Goal: Task Accomplishment & Management: Use online tool/utility

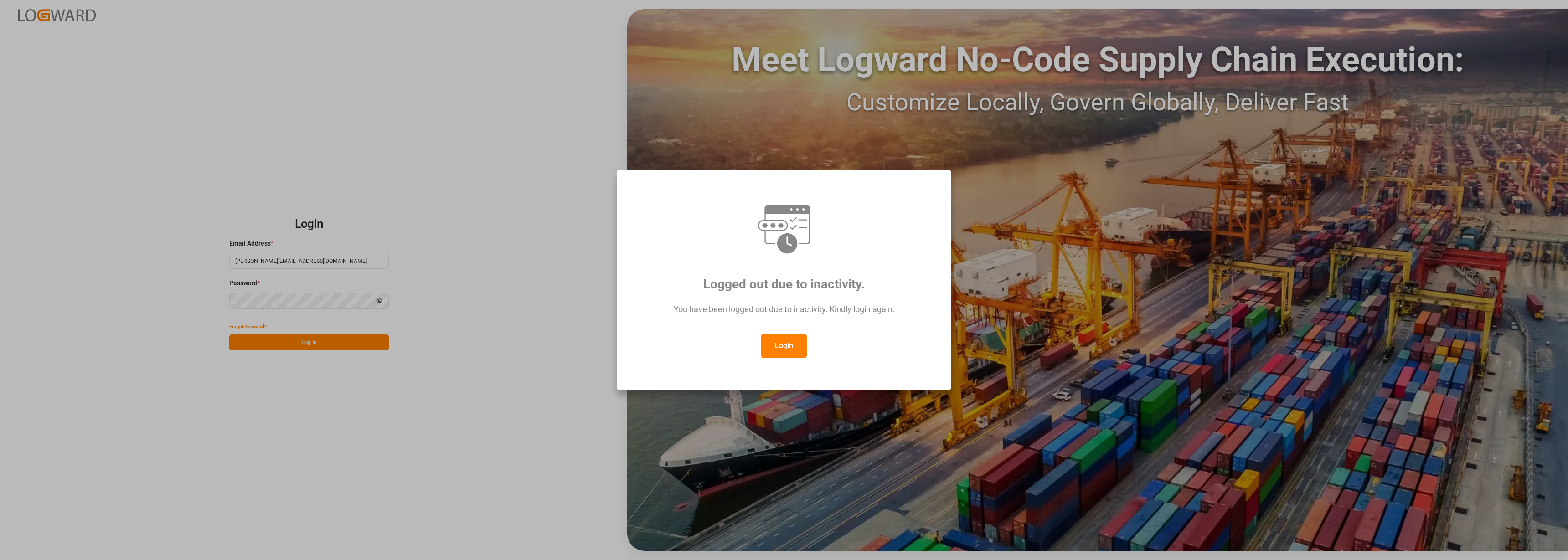
click at [320, 346] on div "Logged out due to inactivity. You have been logged out due to inactivity. Kindl…" at bounding box center [784, 280] width 1568 height 560
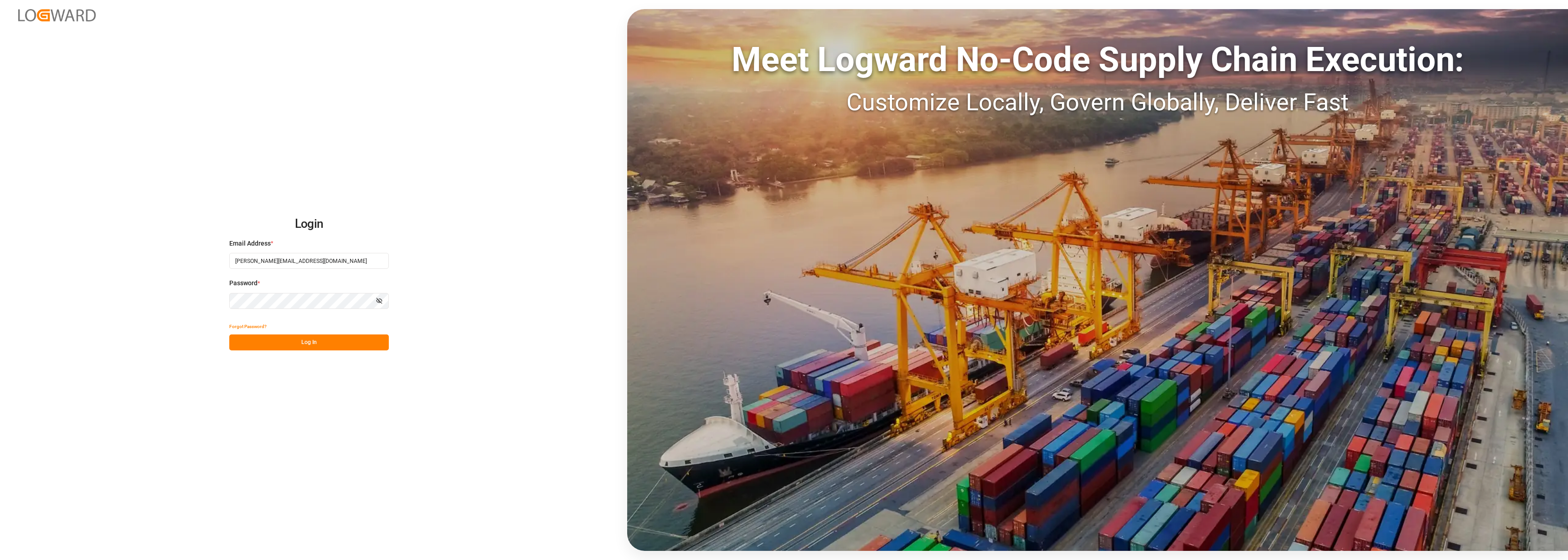
click at [305, 349] on button "Log In" at bounding box center [309, 342] width 159 height 16
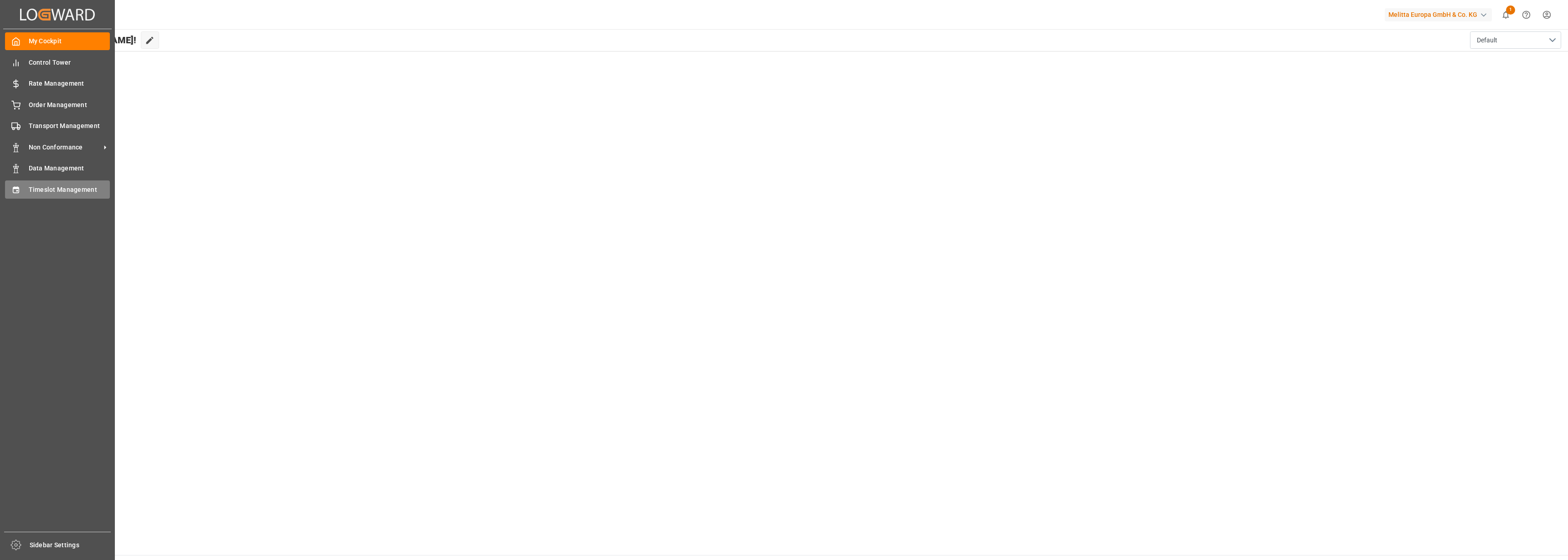
click at [50, 182] on div "Timeslot Management Timeslot Management" at bounding box center [57, 189] width 105 height 18
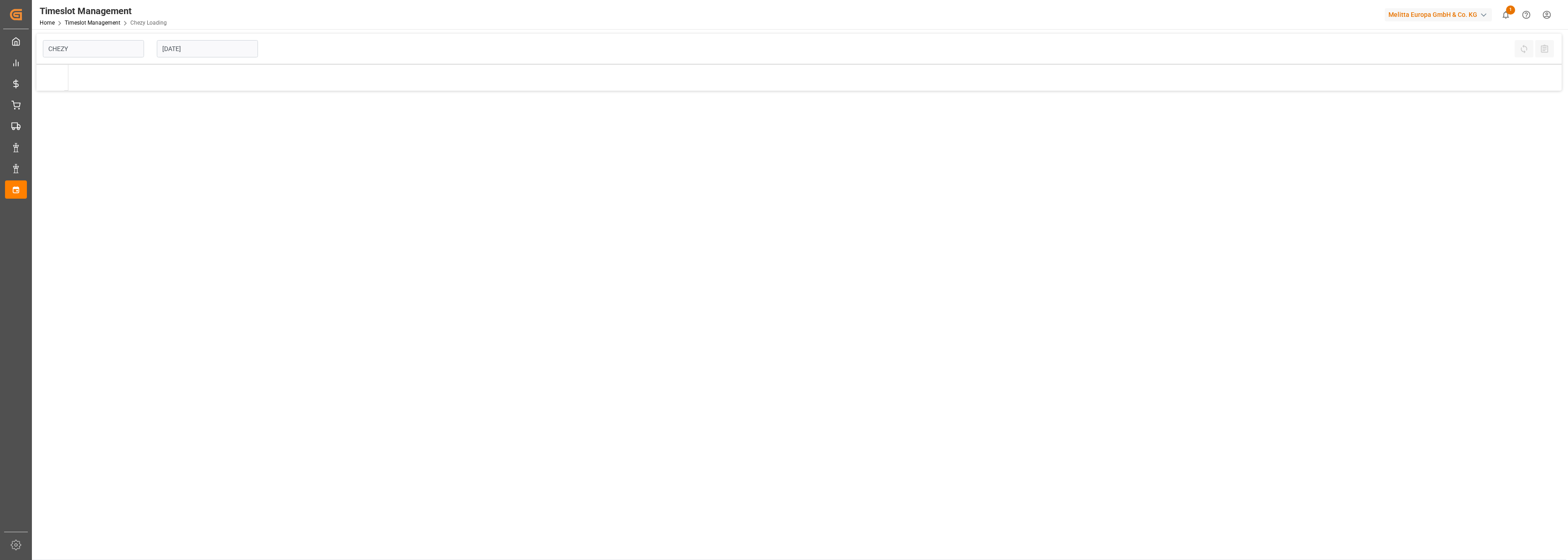
type input "Chezy Loading"
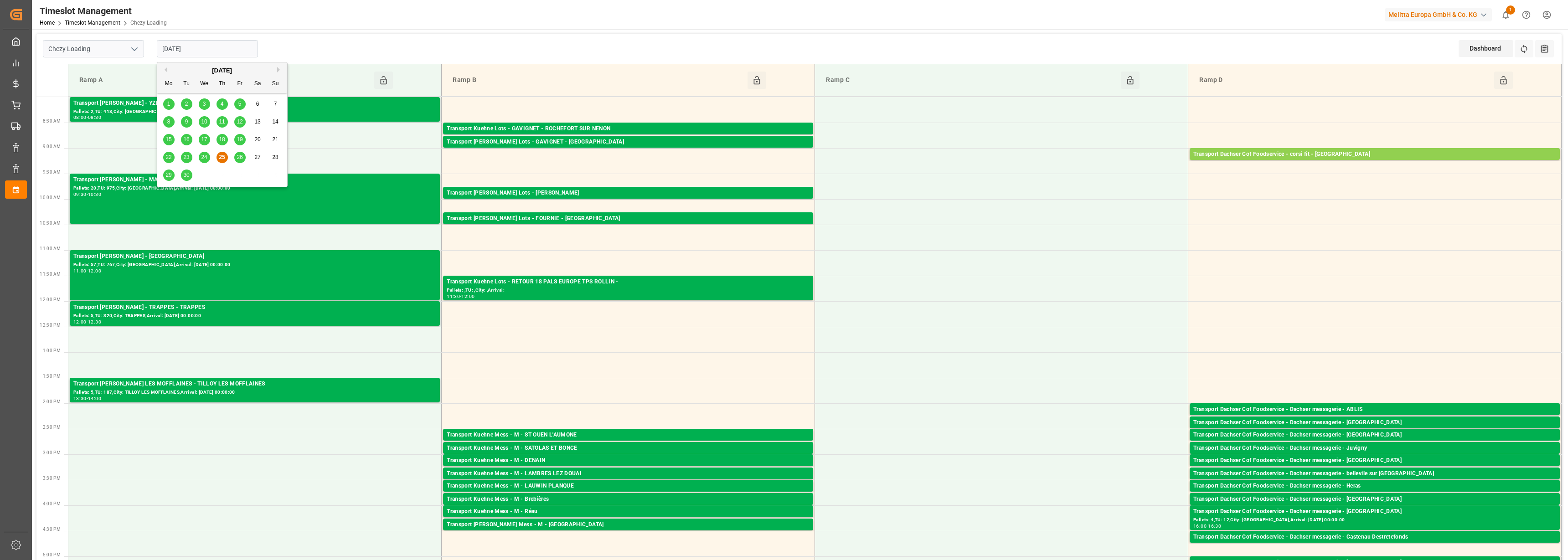
click at [212, 50] on input "[DATE]" at bounding box center [208, 49] width 101 height 17
click at [242, 156] on span "26" at bounding box center [239, 157] width 6 height 7
type input "[DATE]"
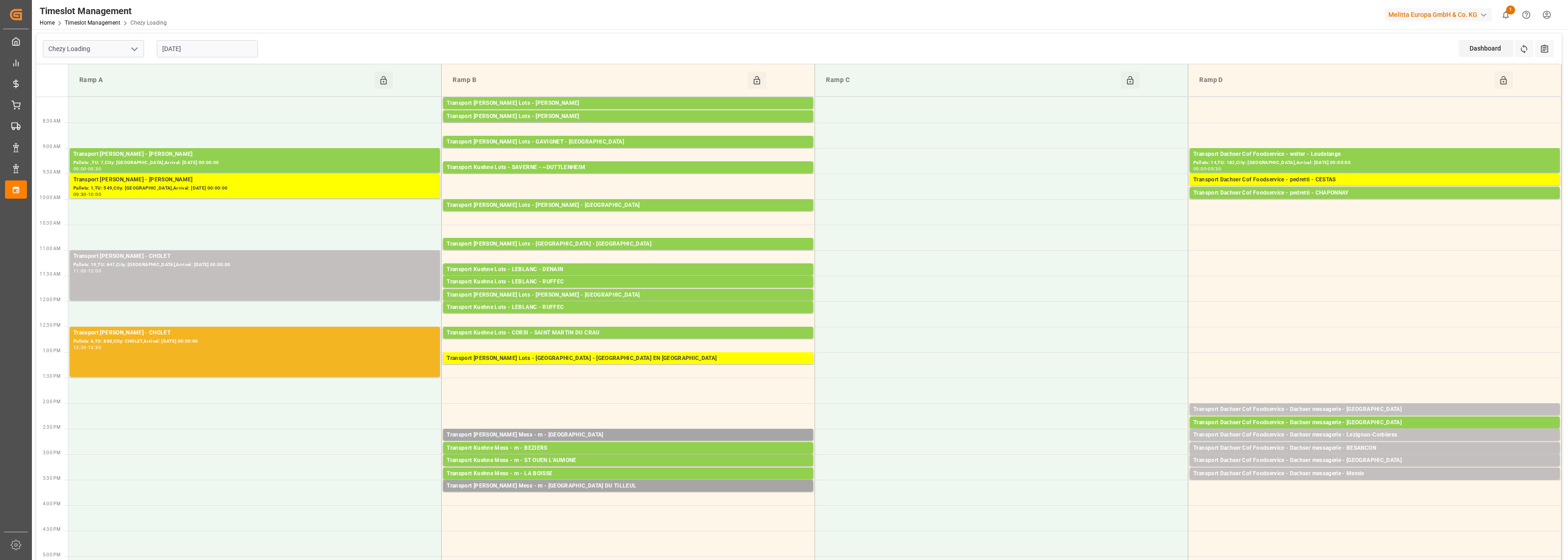
click at [131, 50] on icon "open menu" at bounding box center [133, 49] width 10 height 10
click at [111, 89] on div "Chezy Unloading" at bounding box center [92, 90] width 100 height 21
type input "Chezy Unloading"
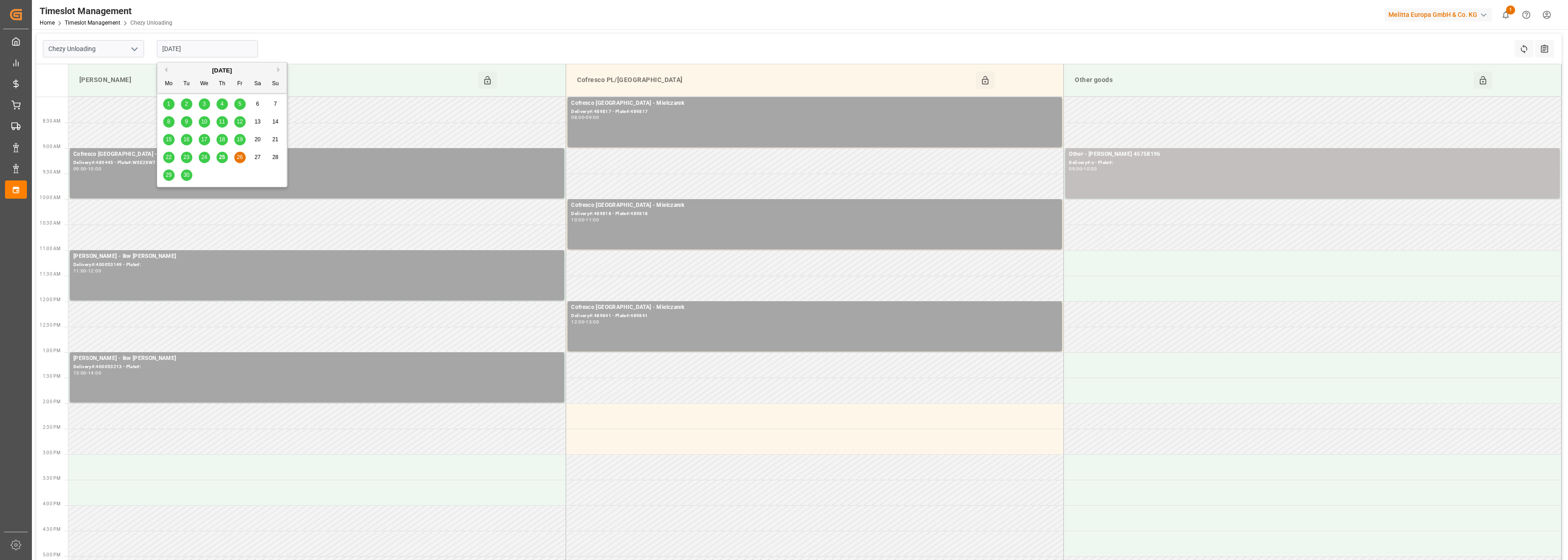
click at [206, 43] on input "[DATE]" at bounding box center [208, 49] width 101 height 17
click at [222, 157] on span "25" at bounding box center [222, 157] width 6 height 7
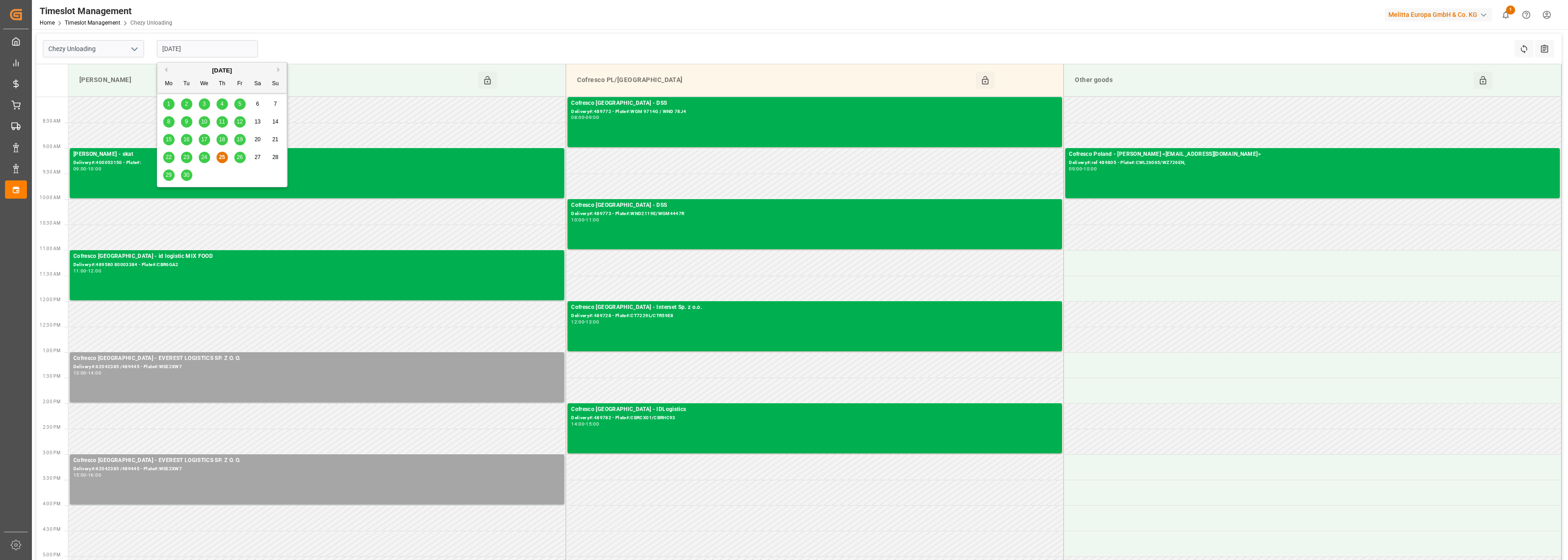
click at [189, 49] on input "[DATE]" at bounding box center [208, 49] width 101 height 17
click at [171, 174] on span "29" at bounding box center [169, 174] width 6 height 7
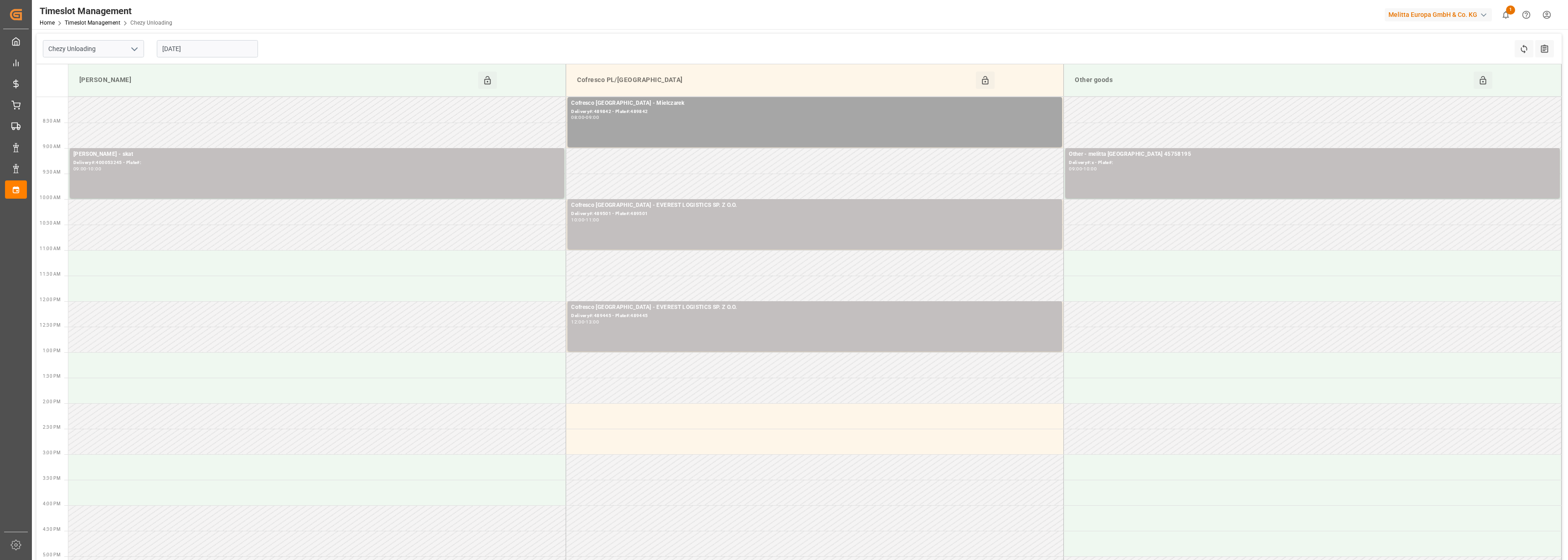
click at [182, 48] on input "[DATE]" at bounding box center [208, 49] width 101 height 17
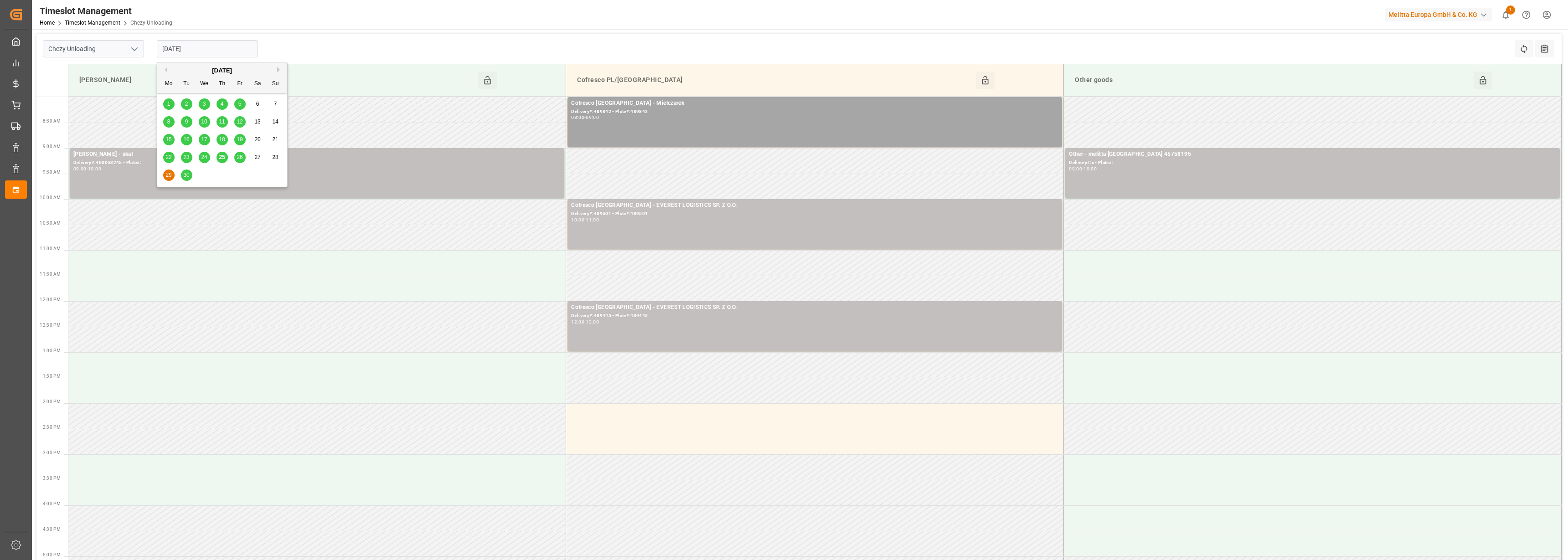
click at [190, 175] on div "30" at bounding box center [187, 174] width 11 height 10
type input "[DATE]"
